Goal: Entertainment & Leisure: Consume media (video, audio)

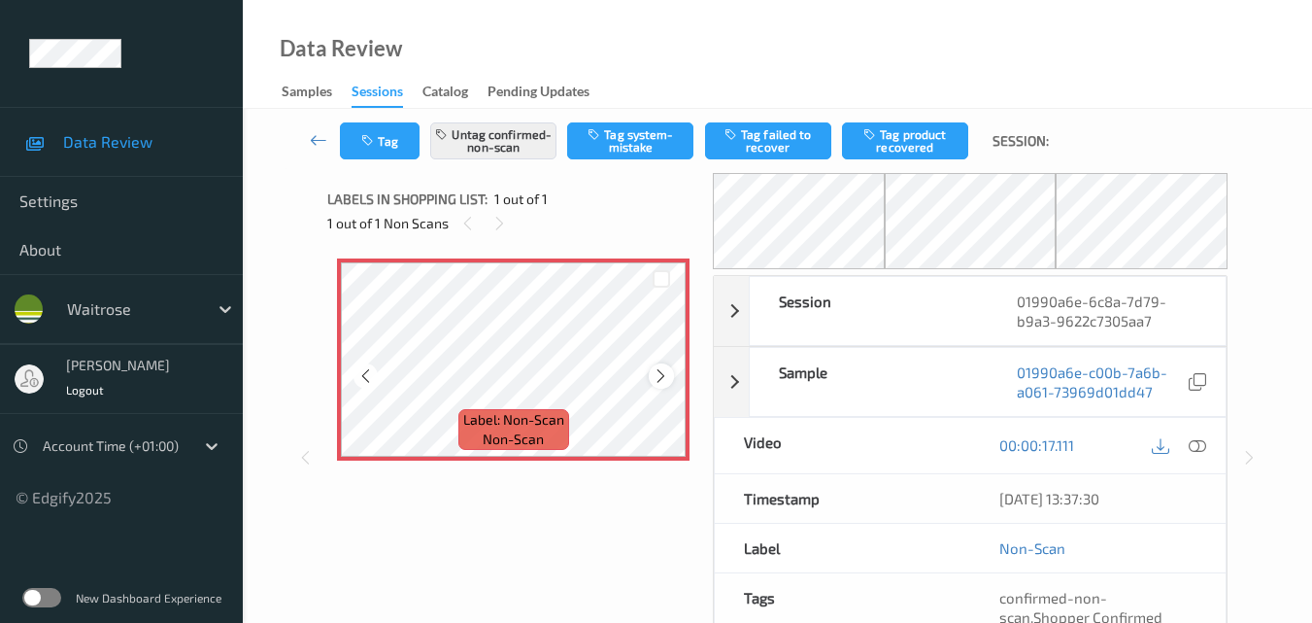
click at [656, 378] on icon at bounding box center [661, 375] width 17 height 17
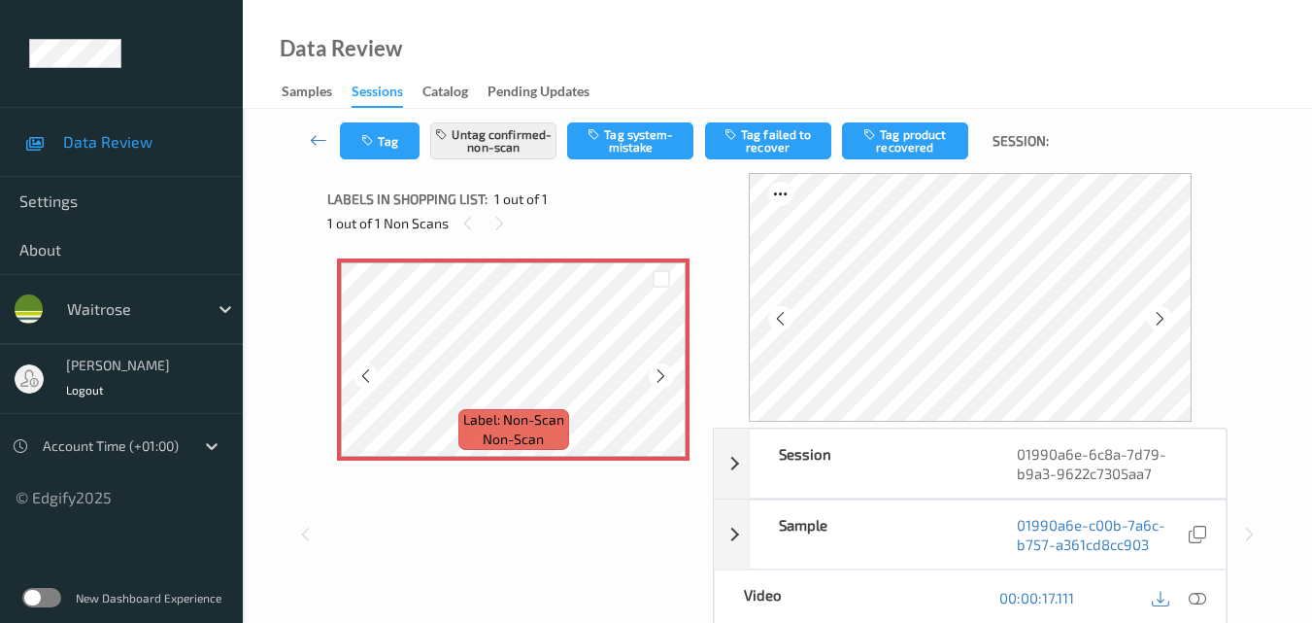
click at [656, 378] on icon at bounding box center [661, 375] width 17 height 17
click at [1201, 595] on icon at bounding box center [1197, 597] width 17 height 17
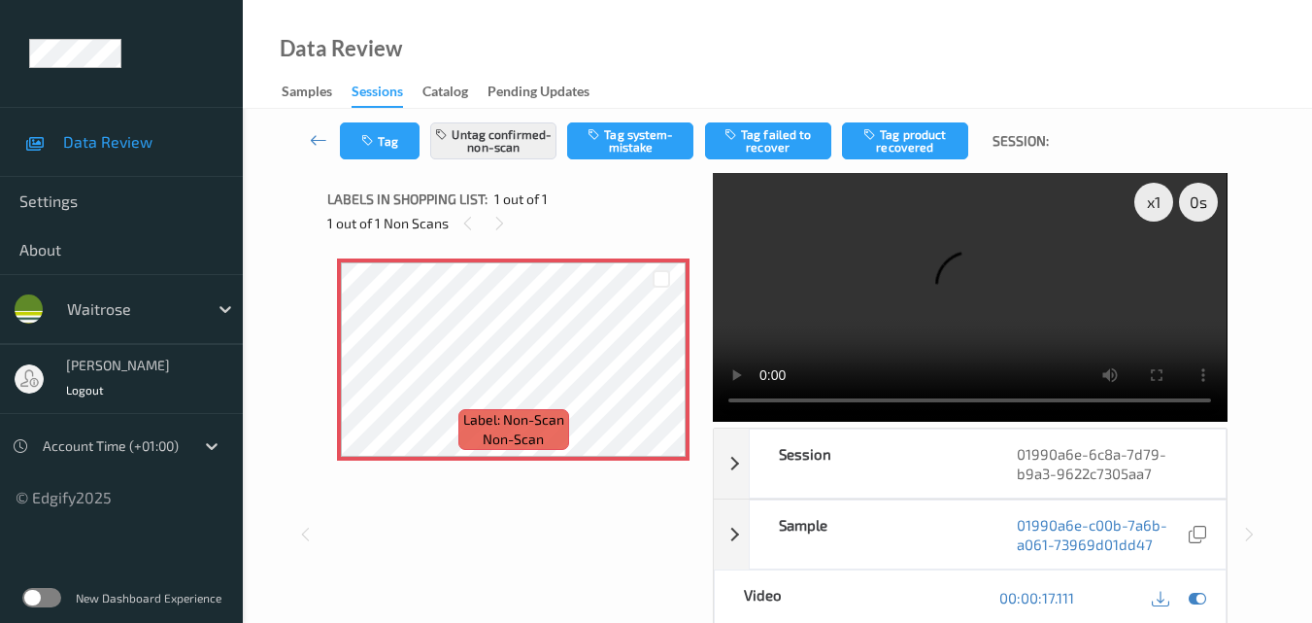
click at [985, 303] on video at bounding box center [970, 297] width 514 height 249
click at [1158, 206] on div "x 1" at bounding box center [1154, 202] width 39 height 39
click at [1156, 205] on div "x 2" at bounding box center [1154, 202] width 39 height 39
click at [995, 297] on video at bounding box center [970, 297] width 514 height 249
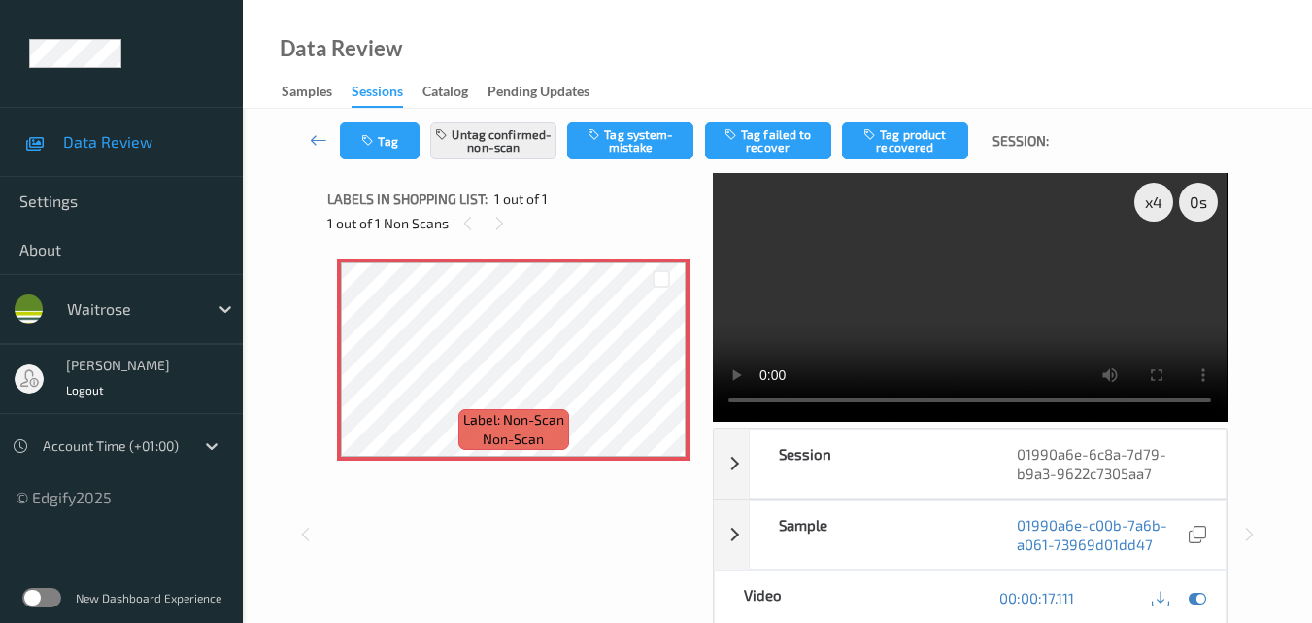
click at [998, 278] on video at bounding box center [970, 297] width 514 height 249
click at [1021, 282] on video at bounding box center [970, 297] width 514 height 249
click at [898, 290] on video at bounding box center [970, 297] width 514 height 249
